Goal: Register for event/course

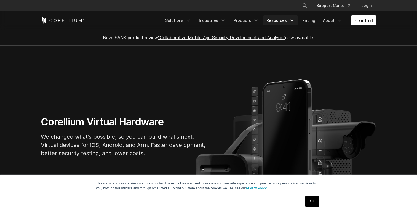
click at [293, 21] on icon "Navigation Menu" at bounding box center [292, 21] width 6 height 6
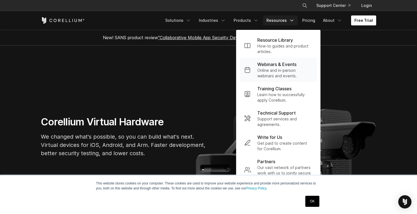
click at [272, 65] on p "Webinars & Events" at bounding box center [276, 64] width 39 height 7
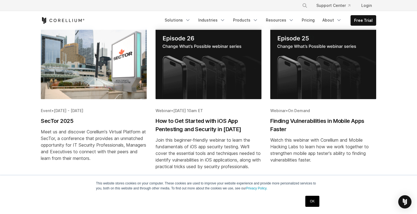
scroll to position [273, 0]
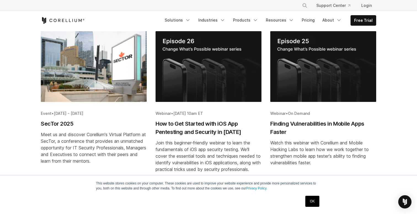
click at [89, 70] on img "Blog post summary: SecTor 2025" at bounding box center [94, 66] width 106 height 71
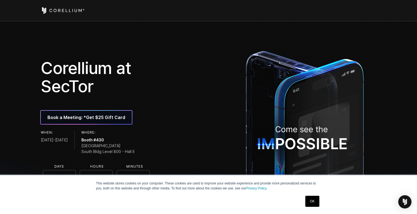
click at [309, 204] on link "OK" at bounding box center [312, 200] width 14 height 11
